Goal: Task Accomplishment & Management: Complete application form

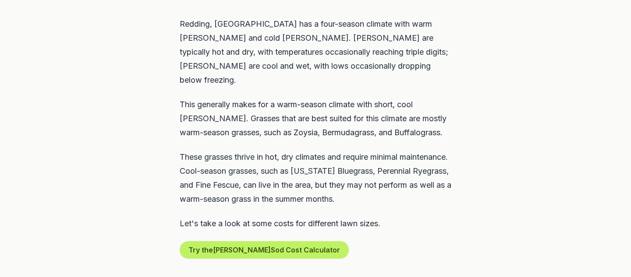
scroll to position [452, 0]
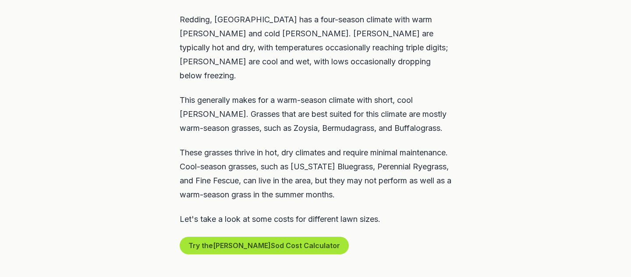
click at [233, 237] on button "Try the [PERSON_NAME] Sod Cost Calculator" at bounding box center [264, 246] width 169 height 18
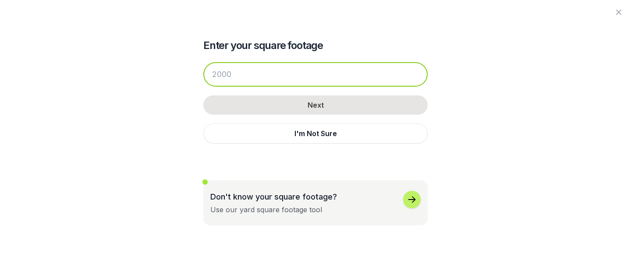
click at [249, 75] on input "number" at bounding box center [315, 74] width 224 height 25
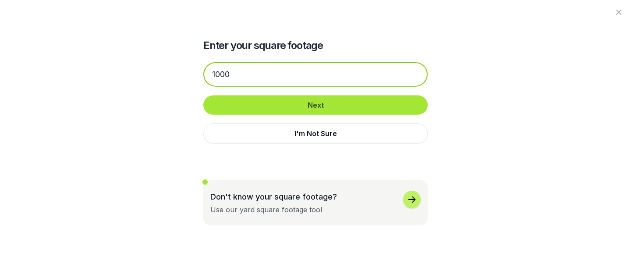
type input "1000"
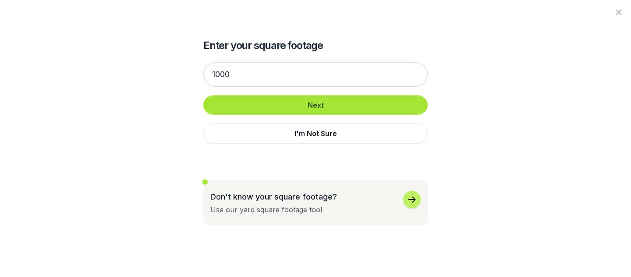
click at [302, 105] on button "Next" at bounding box center [315, 105] width 224 height 19
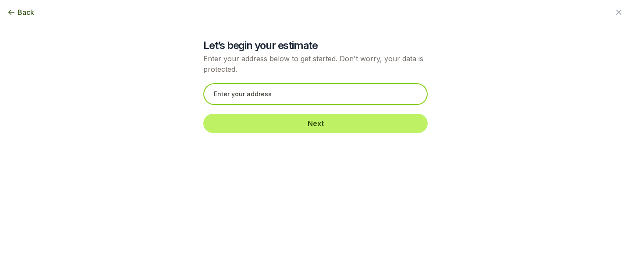
click at [286, 96] on input "text" at bounding box center [315, 94] width 224 height 22
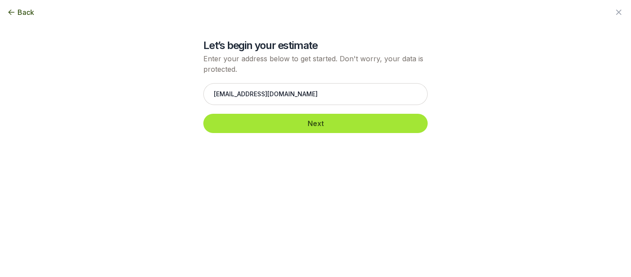
click at [315, 125] on button "Next" at bounding box center [315, 123] width 224 height 19
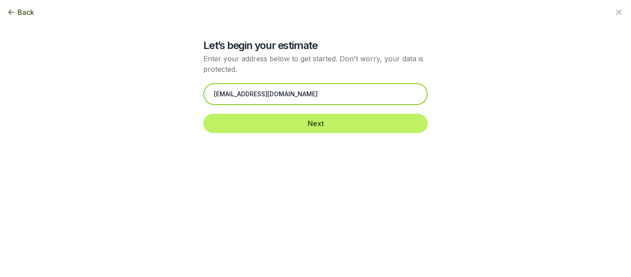
click at [282, 97] on input "[EMAIL_ADDRESS][DOMAIN_NAME]" at bounding box center [315, 94] width 224 height 22
type input "w"
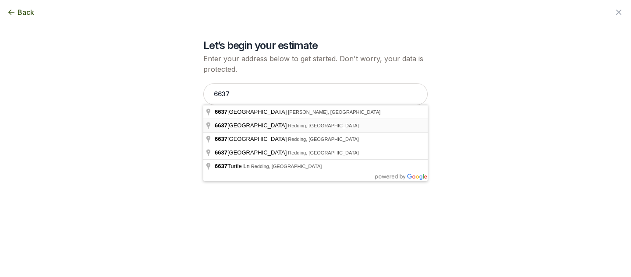
type input "[STREET_ADDRESS]"
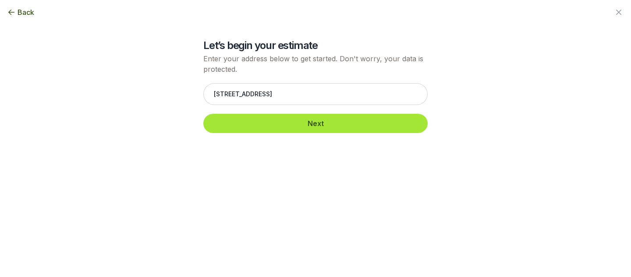
click at [267, 119] on button "Next" at bounding box center [315, 123] width 224 height 19
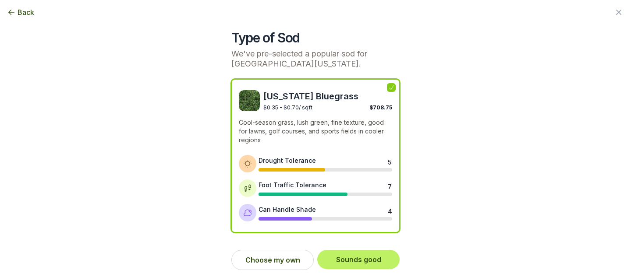
scroll to position [8, 0]
click at [272, 261] on button "Choose my own" at bounding box center [272, 261] width 82 height 20
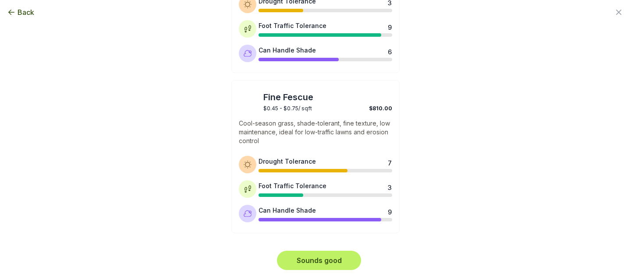
scroll to position [489, 0]
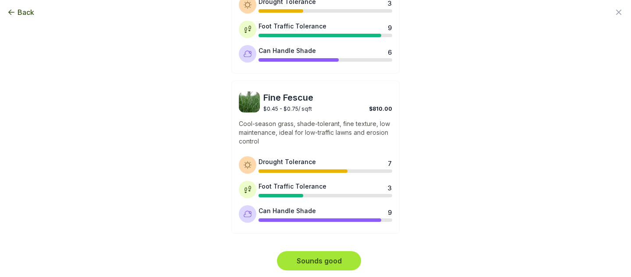
click at [331, 261] on button "Sounds good" at bounding box center [319, 261] width 84 height 19
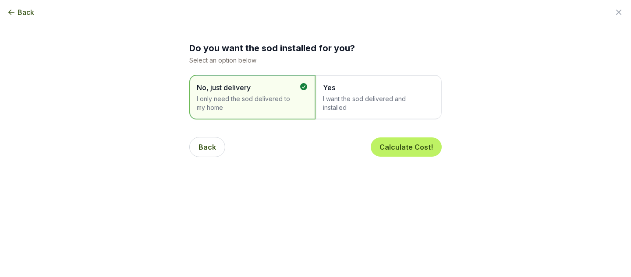
click at [357, 101] on span "I want the sod delivered and installed" at bounding box center [374, 104] width 103 height 18
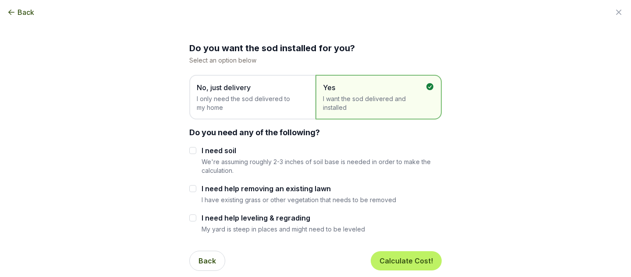
click at [193, 188] on input "I need help removing an existing lawn" at bounding box center [192, 188] width 7 height 7
checkbox input "true"
click at [193, 218] on input "I need help leveling & regrading" at bounding box center [192, 218] width 7 height 7
click at [190, 217] on input "I need help leveling & regrading" at bounding box center [192, 218] width 7 height 7
checkbox input "false"
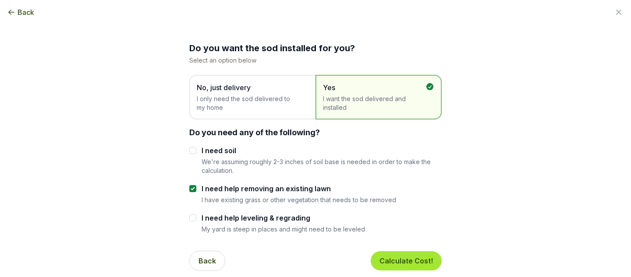
click at [399, 260] on button "Calculate Cost!" at bounding box center [406, 261] width 71 height 19
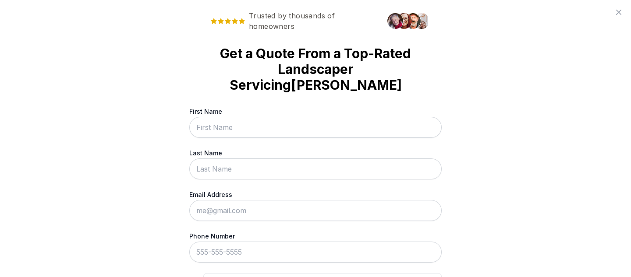
click at [227, 117] on input "First Name" at bounding box center [315, 127] width 253 height 21
type input "[PERSON_NAME]"
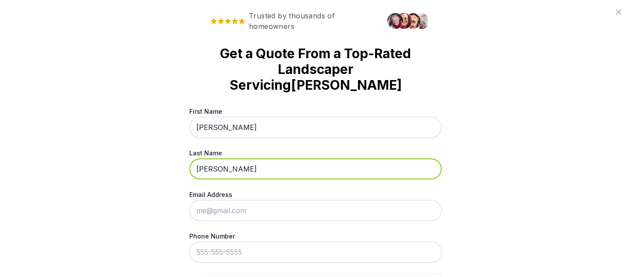
type input "[PERSON_NAME]"
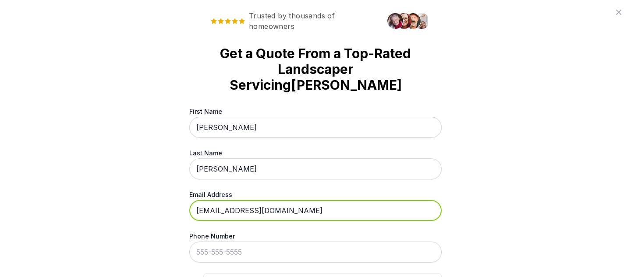
type input "[EMAIL_ADDRESS][DOMAIN_NAME]"
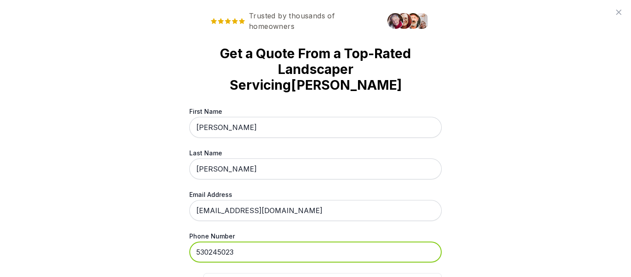
type input "[PHONE_NUMBER]"
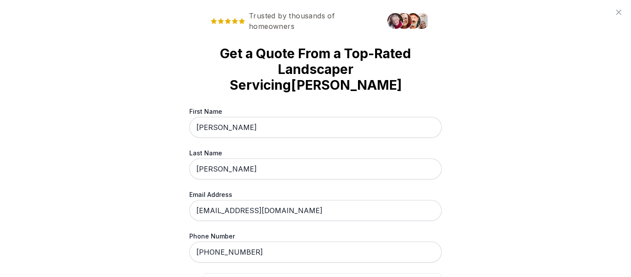
click at [459, 256] on div "Trusted by thousands of homeowners Get a Quote From a Top-Rated Landscaper Serv…" at bounding box center [315, 138] width 631 height 277
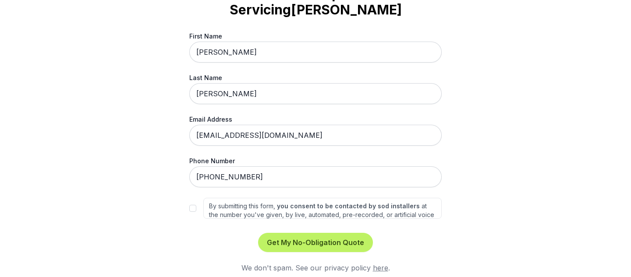
scroll to position [66, 0]
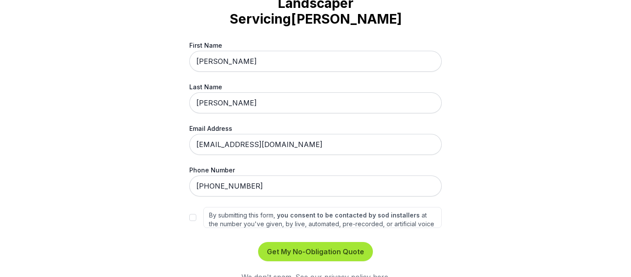
click at [352, 242] on button "Get My No-Obligation Quote" at bounding box center [315, 251] width 115 height 19
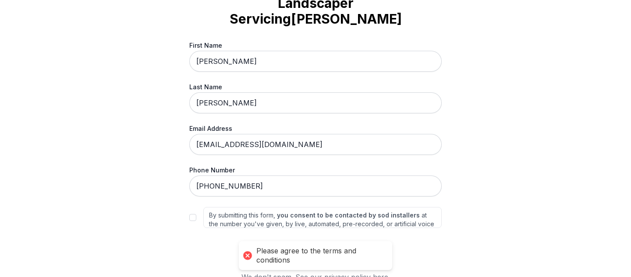
click at [349, 242] on button "Get My No-Obligation Quote" at bounding box center [315, 251] width 115 height 19
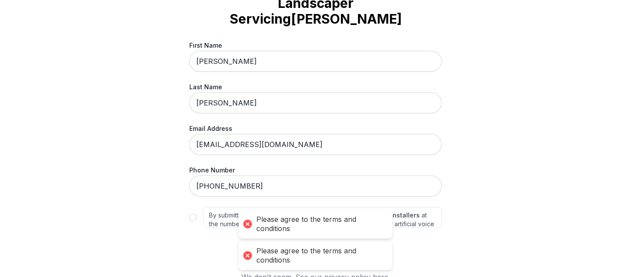
click at [193, 214] on input "By submitting this form, you consent to be contacted by sod installers at the n…" at bounding box center [192, 217] width 7 height 7
checkbox input "true"
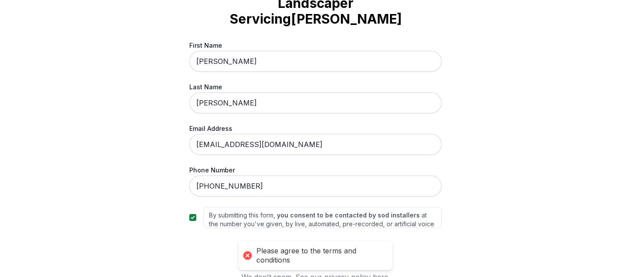
click at [284, 242] on button "Get My No-Obligation Quote" at bounding box center [315, 251] width 115 height 19
